Goal: Use online tool/utility: Utilize a website feature to perform a specific function

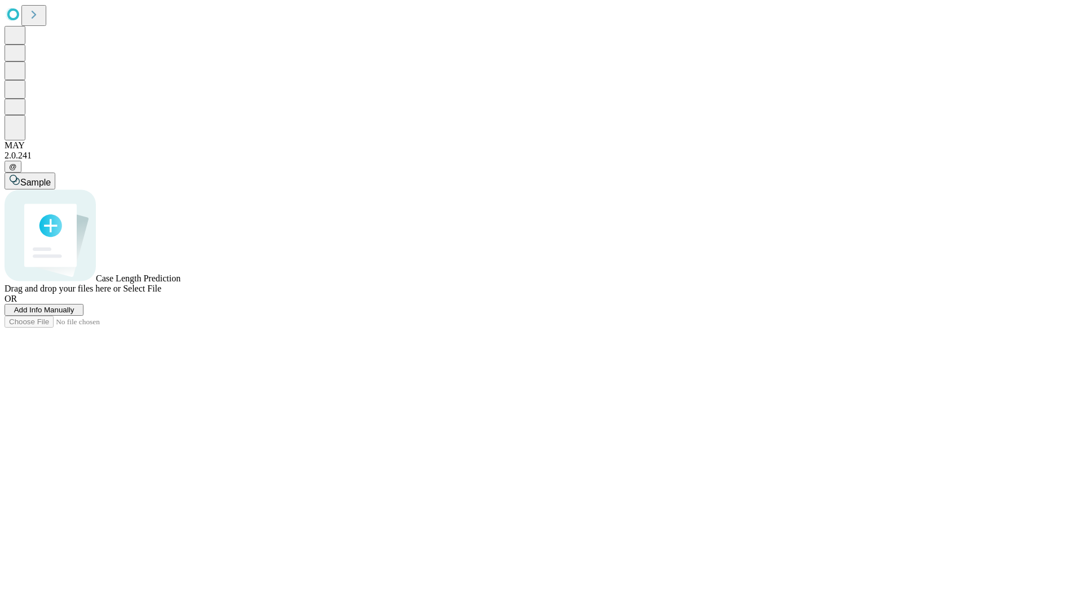
click at [74, 314] on span "Add Info Manually" at bounding box center [44, 310] width 60 height 8
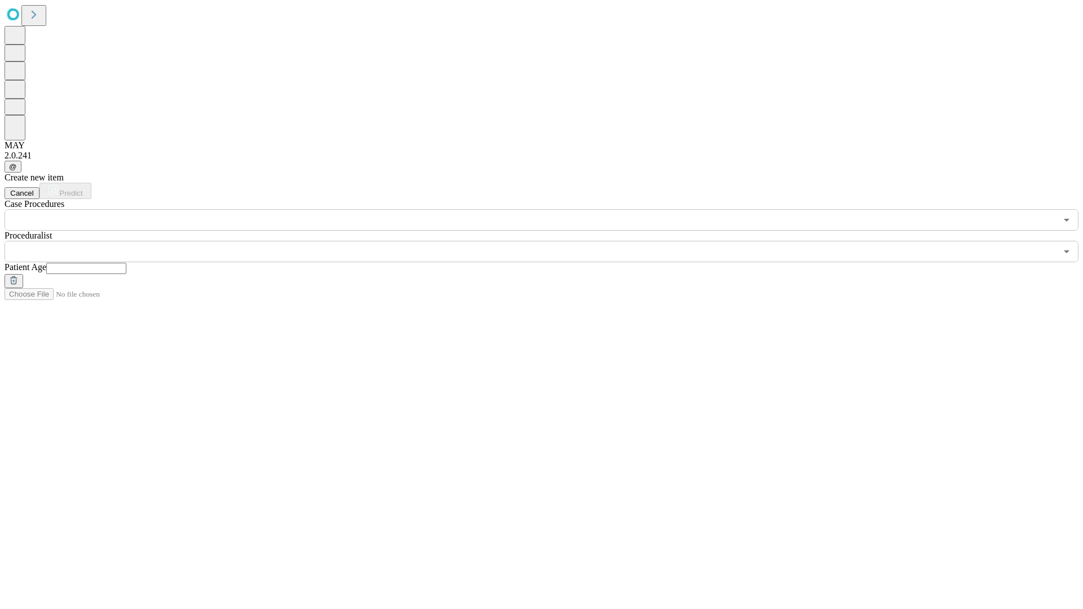
click at [126, 263] on input "text" at bounding box center [86, 268] width 80 height 11
type input "**"
click at [549, 241] on input "text" at bounding box center [531, 251] width 1052 height 21
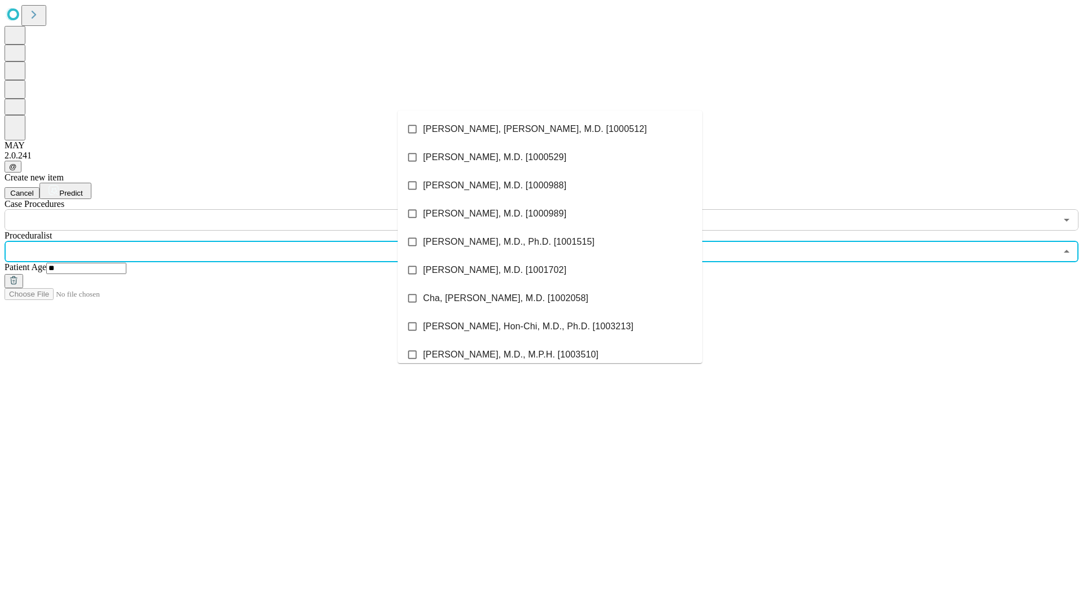
click at [550, 129] on li "[PERSON_NAME], [PERSON_NAME], M.D. [1000512]" at bounding box center [550, 129] width 304 height 28
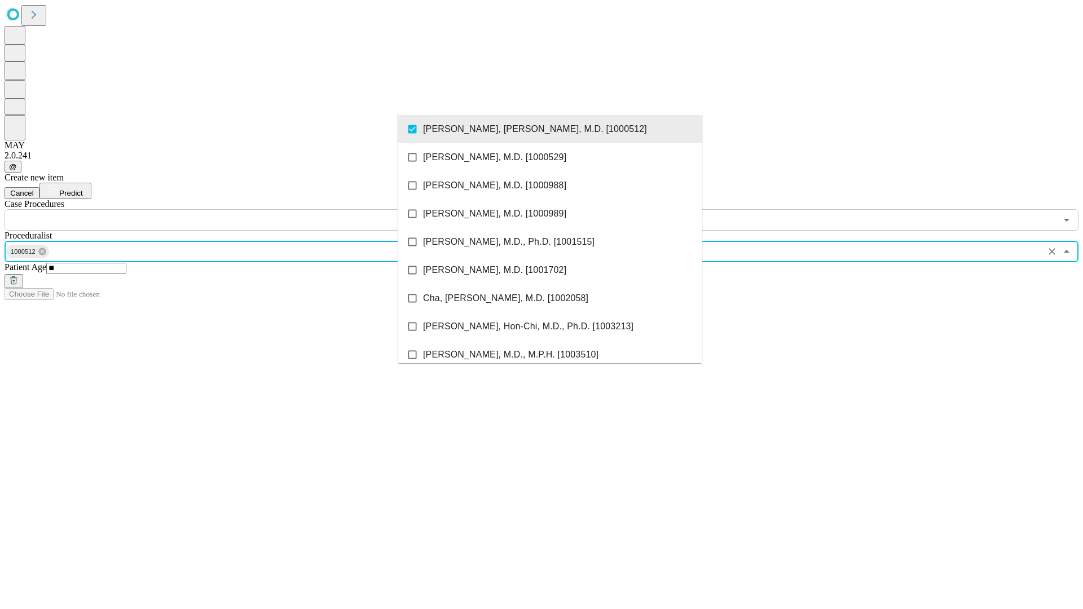
click at [237, 209] on input "text" at bounding box center [531, 219] width 1052 height 21
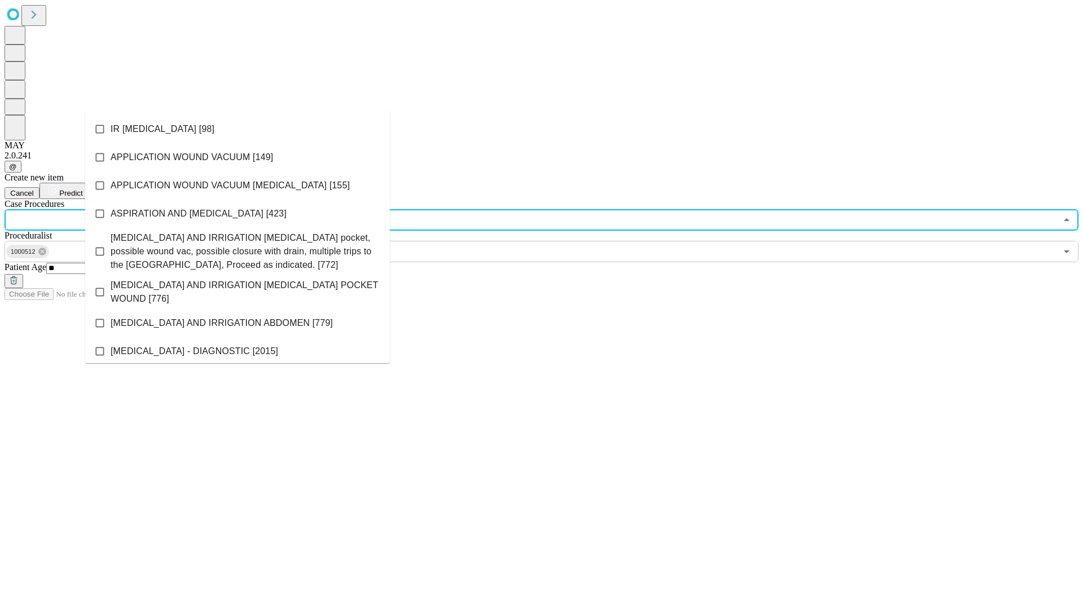
click at [237, 129] on li "IR [MEDICAL_DATA] [98]" at bounding box center [237, 129] width 304 height 28
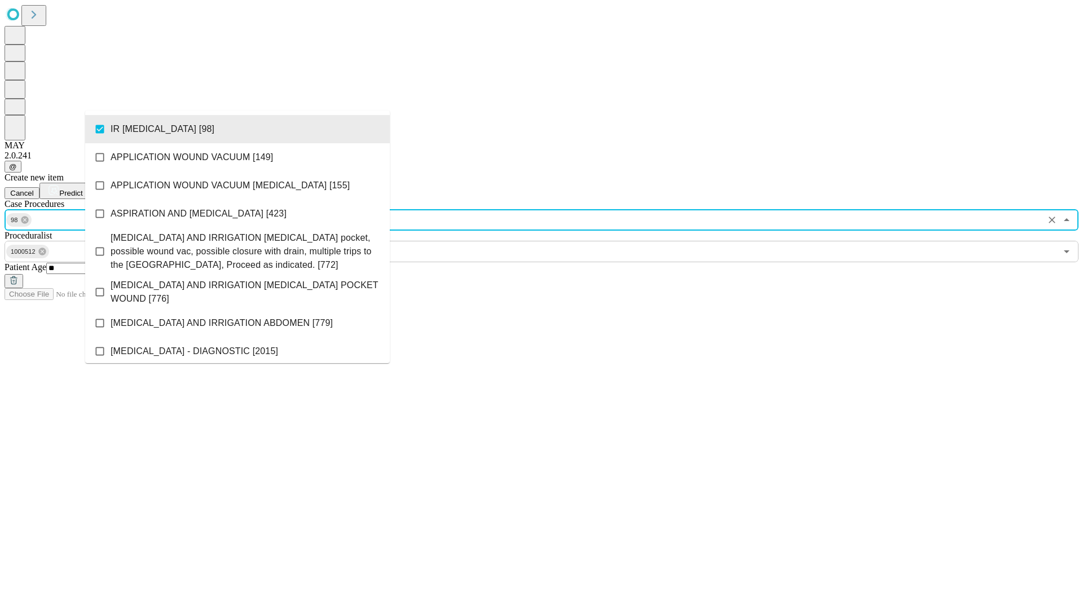
click at [82, 189] on span "Predict" at bounding box center [70, 193] width 23 height 8
